Goal: Navigation & Orientation: Find specific page/section

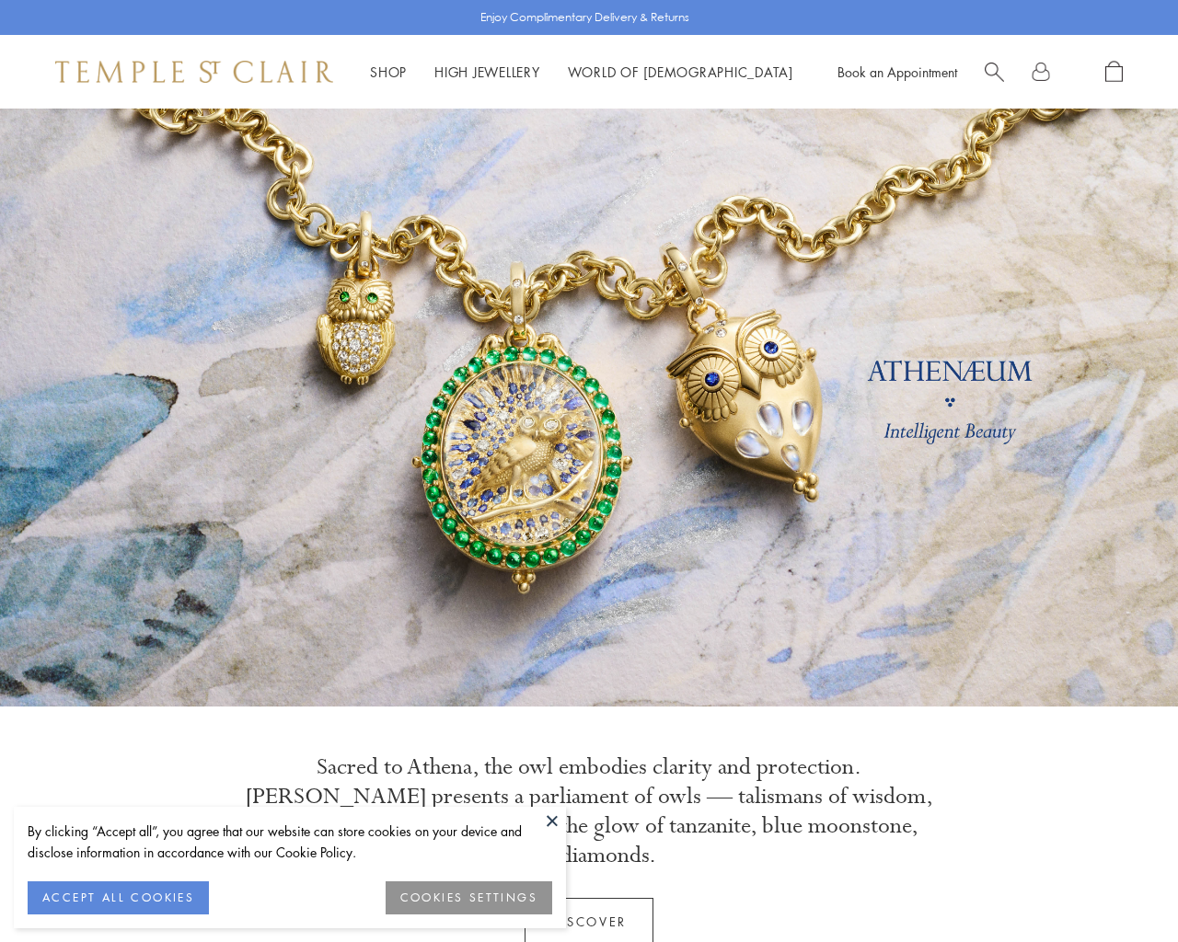
click at [460, 894] on button "COOKIES SETTINGS" at bounding box center [468, 897] width 167 height 33
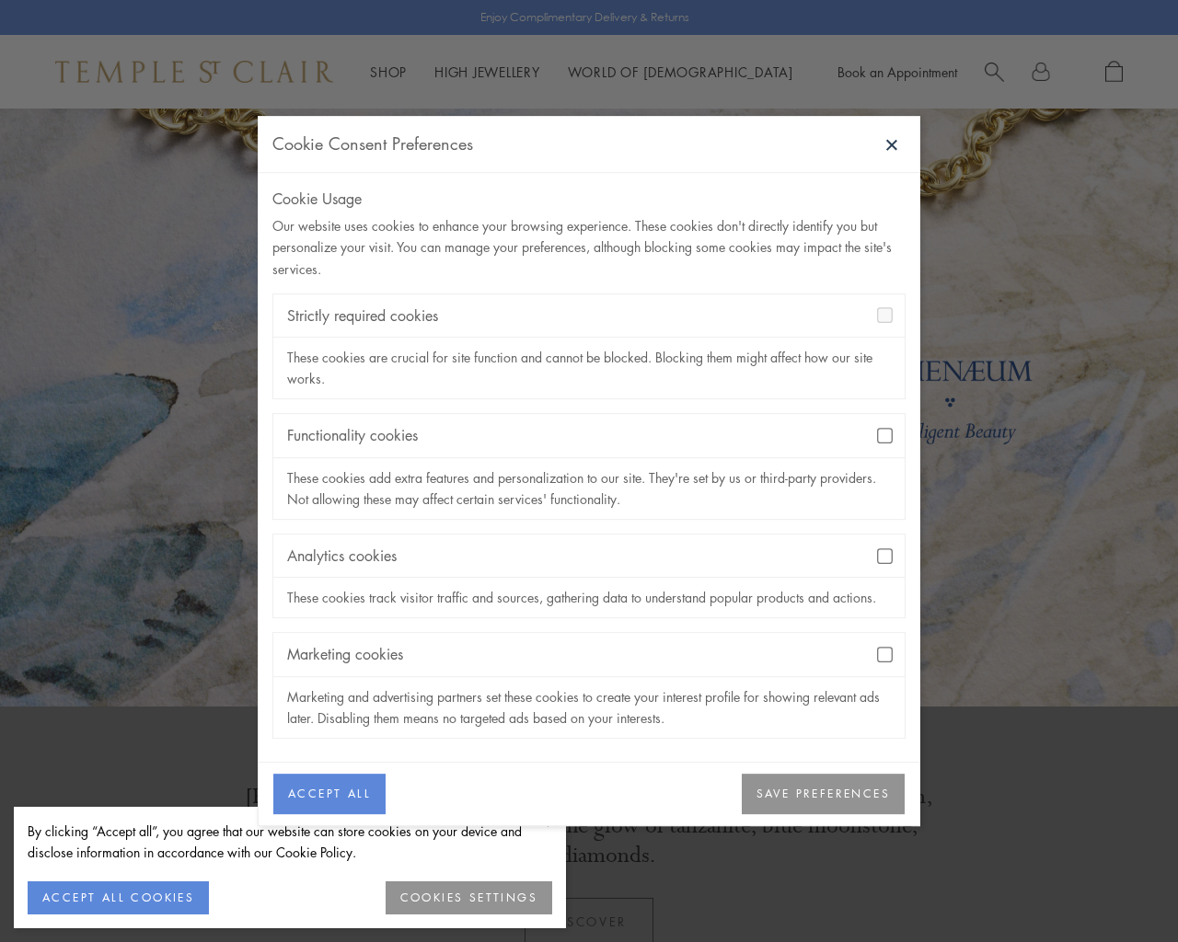
click at [803, 804] on button "SAVE PREFERENCES" at bounding box center [823, 794] width 163 height 40
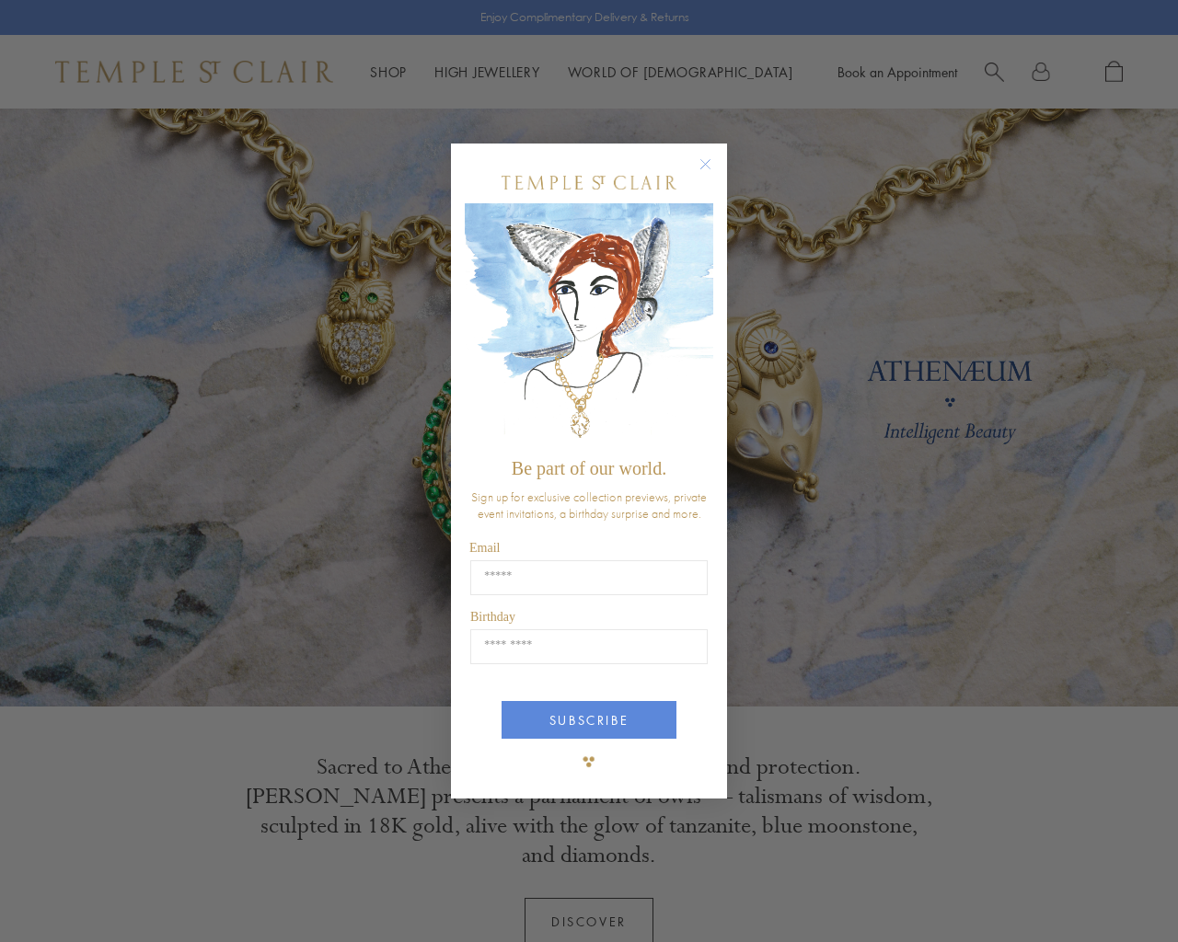
click at [704, 161] on circle "Close dialog" at bounding box center [706, 165] width 22 height 22
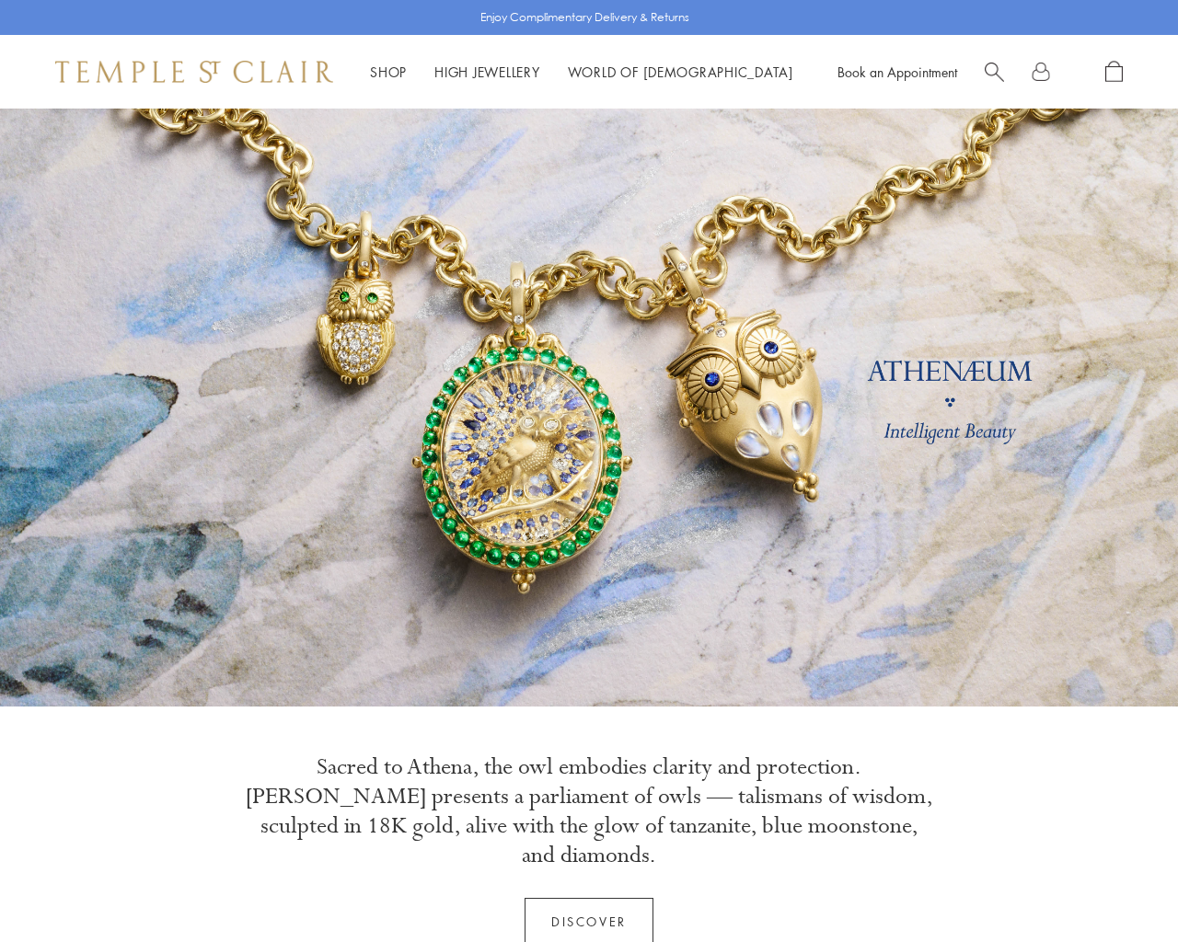
click at [995, 73] on span "Search" at bounding box center [993, 70] width 19 height 19
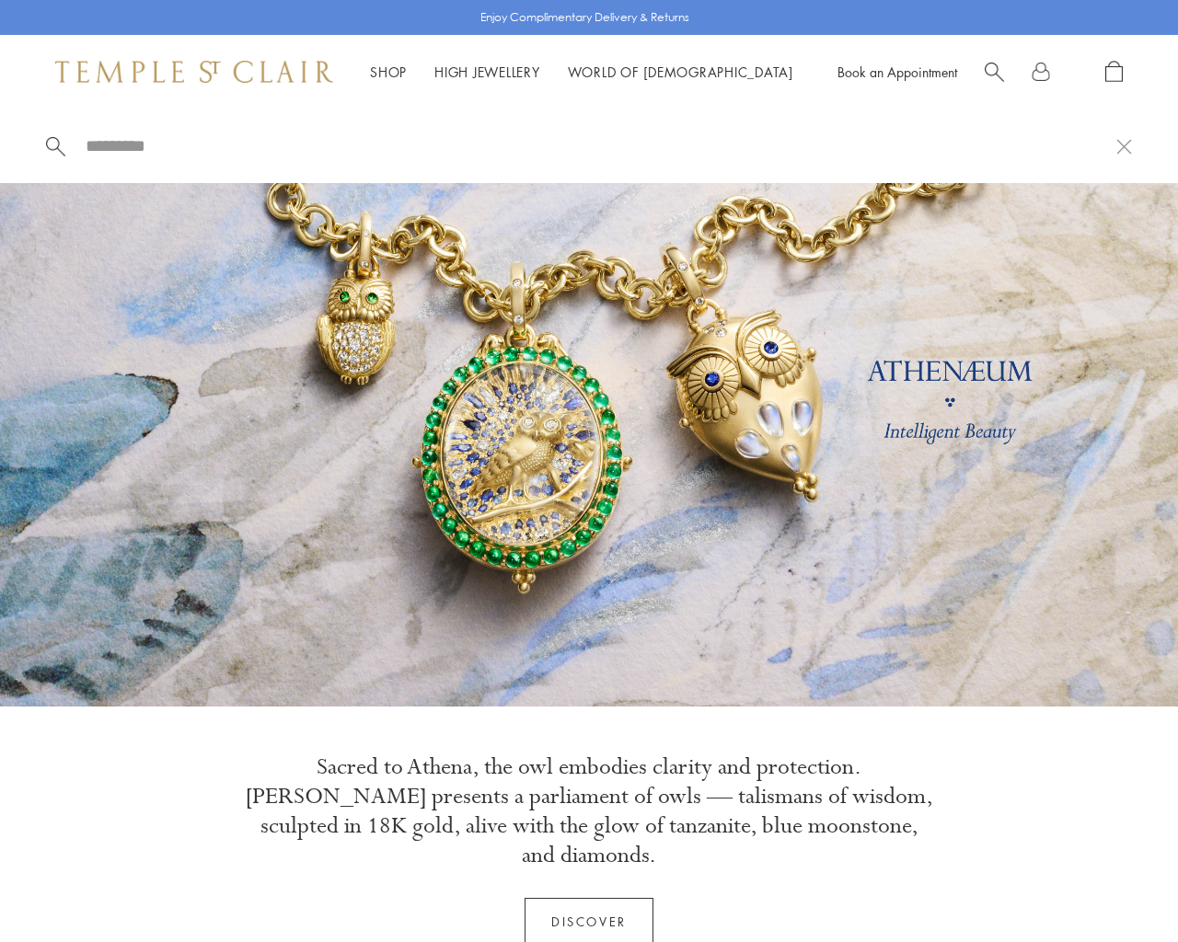
click at [123, 145] on input "search" at bounding box center [600, 145] width 1032 height 21
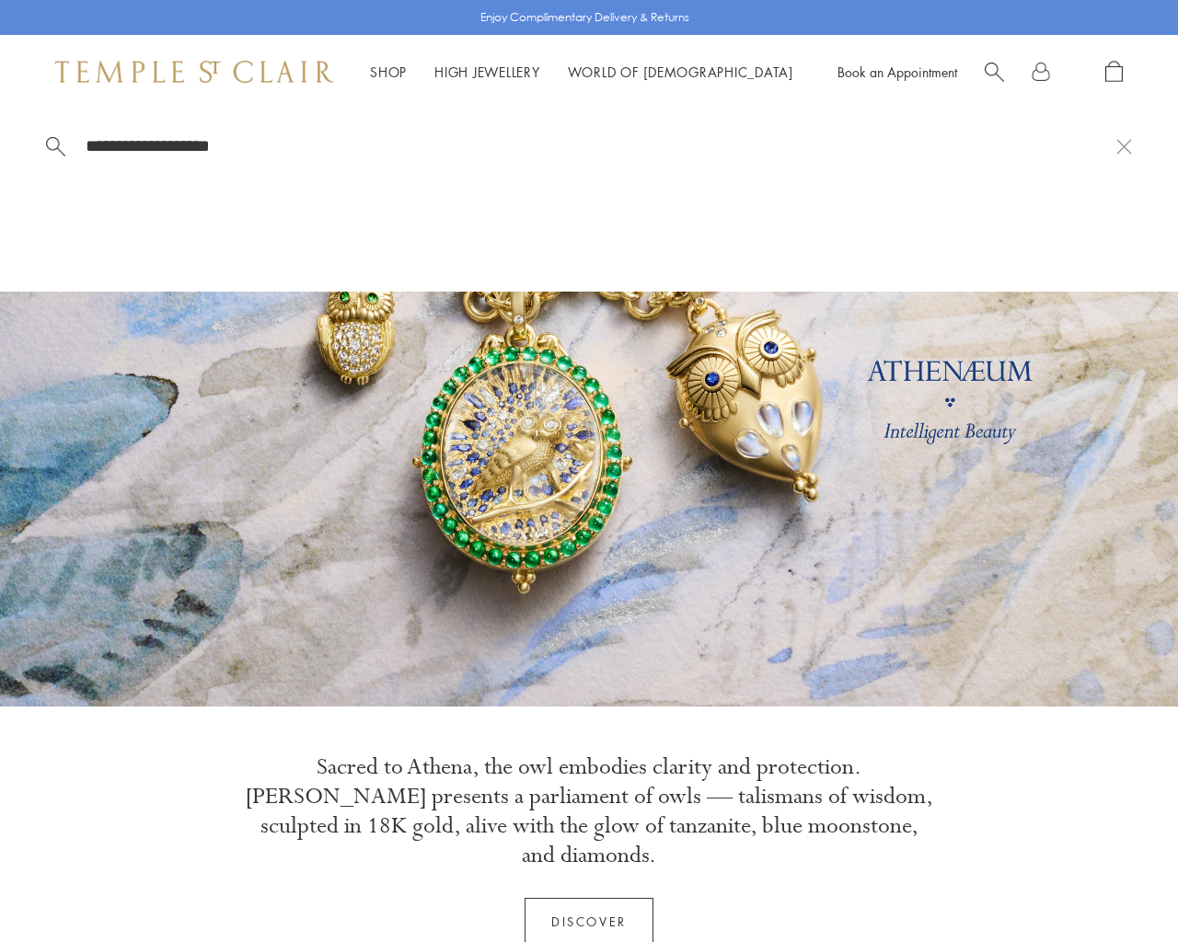
scroll to position [707, 0]
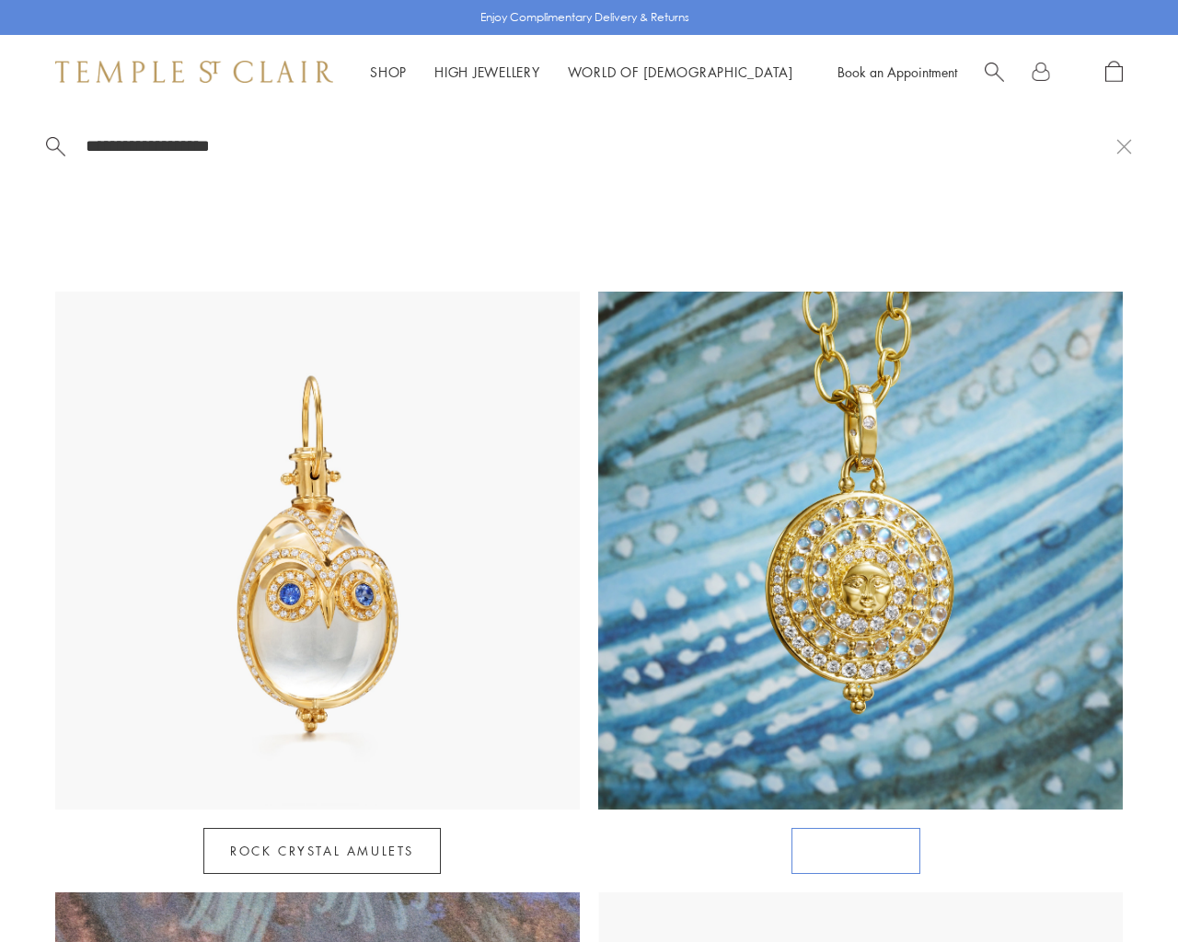
type input "**********"
click at [857, 828] on link "Celestial" at bounding box center [855, 851] width 128 height 46
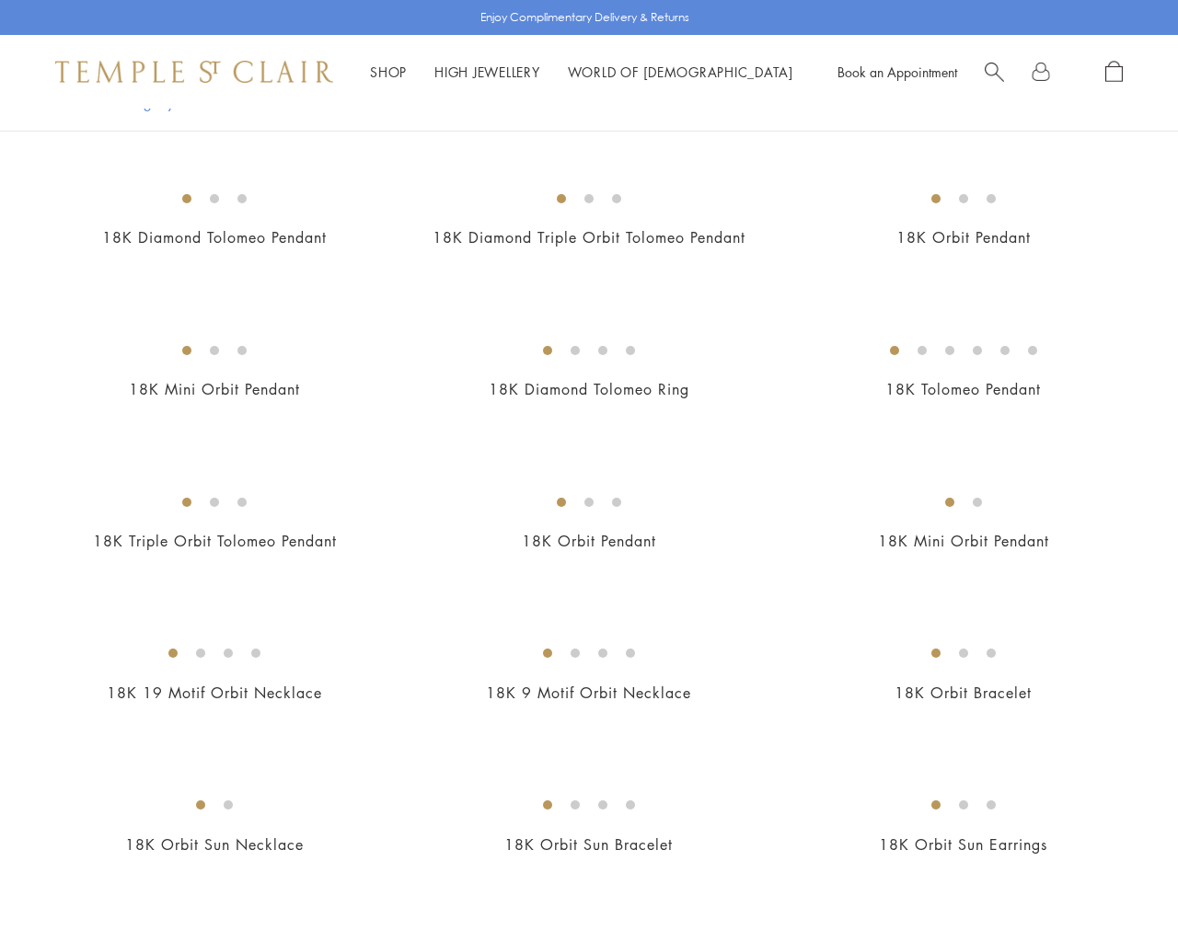
scroll to position [1413, 0]
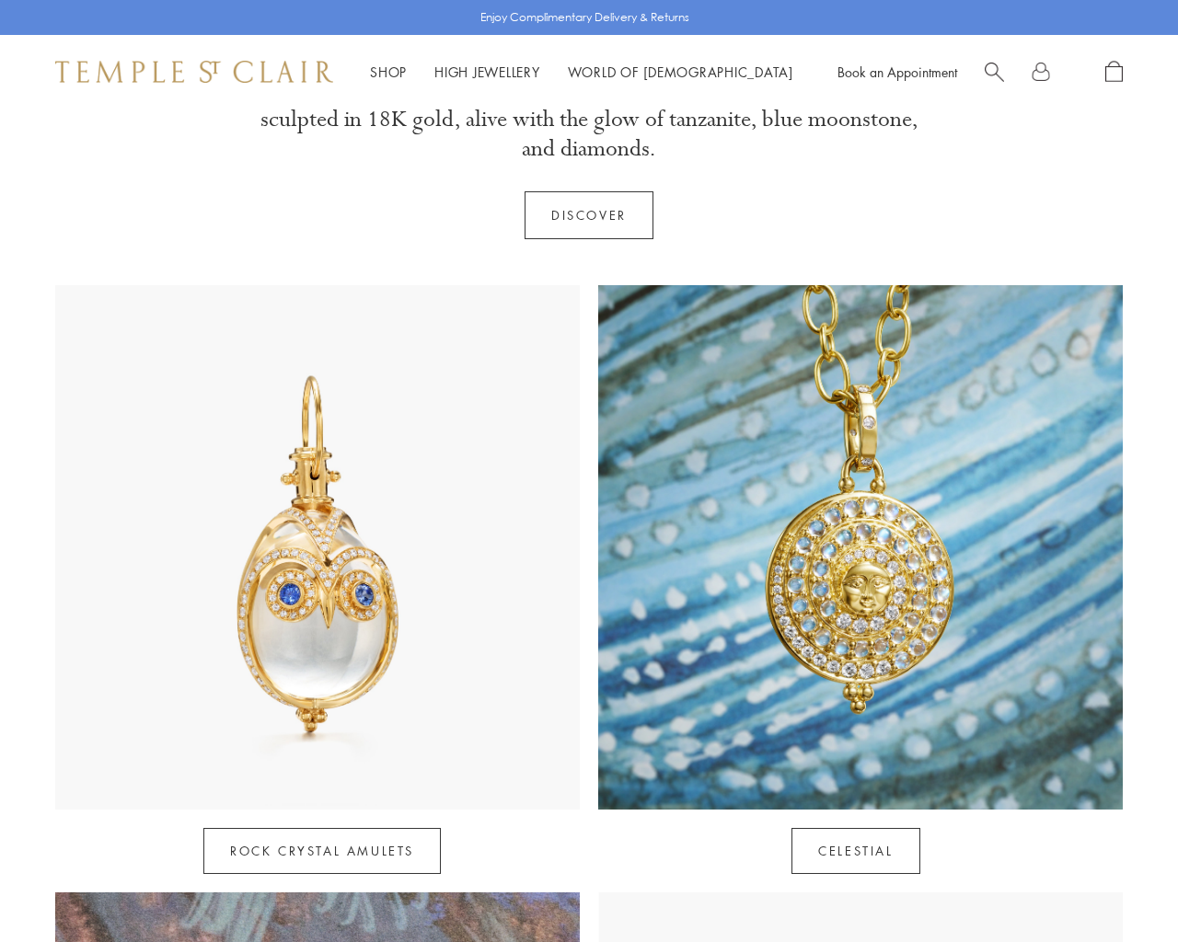
scroll to position [707, 0]
click at [498, 73] on link "High Jewellery High Jewellery" at bounding box center [487, 72] width 106 height 18
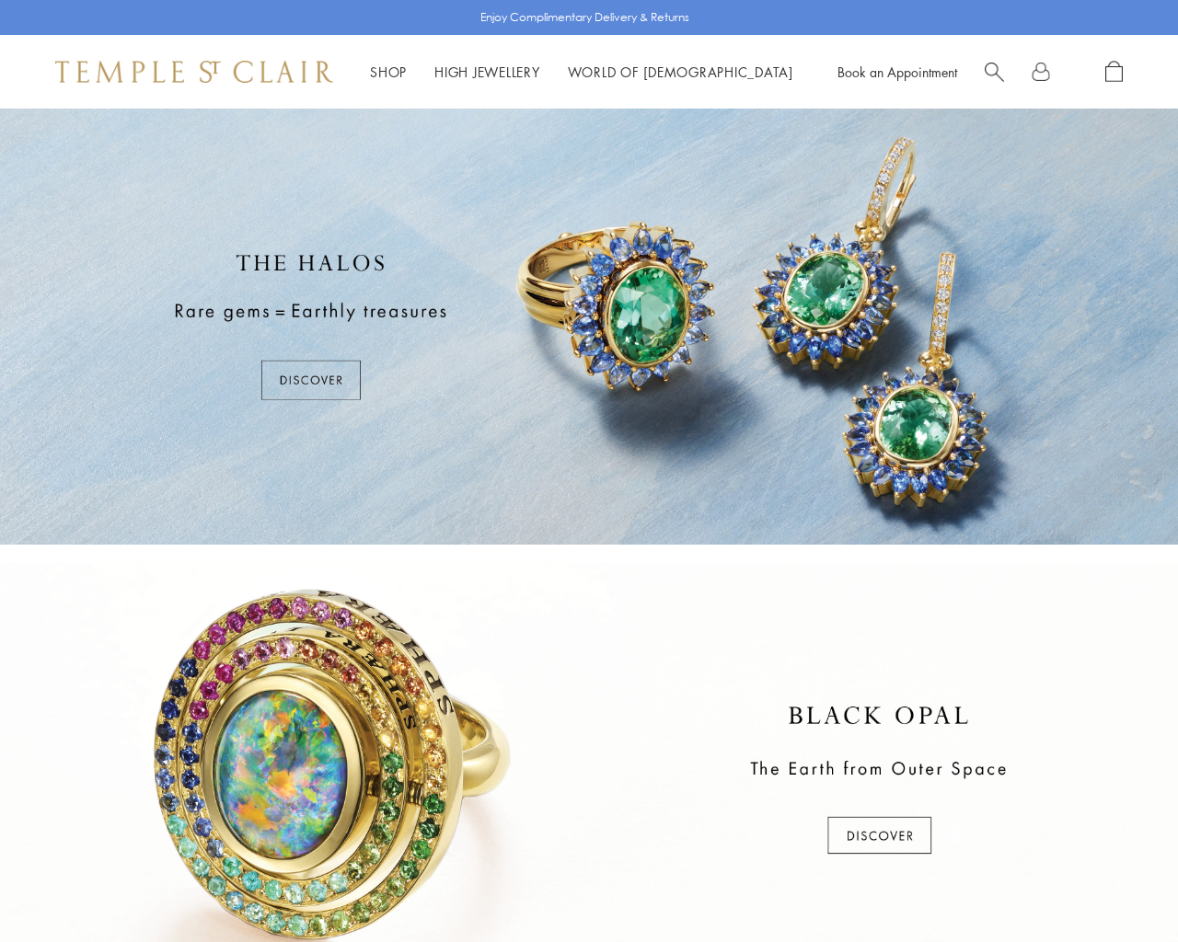
scroll to position [707, 0]
